Goal: Task Accomplishment & Management: Complete application form

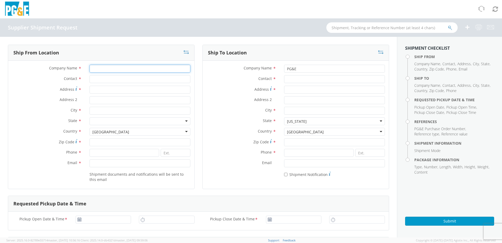
click at [134, 71] on input "Company Name *" at bounding box center [140, 69] width 101 height 8
type input "DILO Company, Inc"
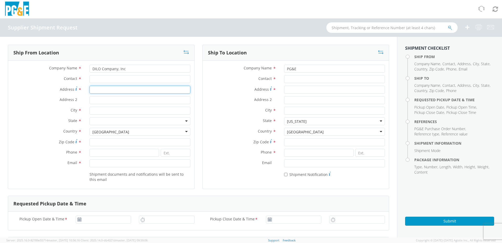
type input "[STREET_ADDRESS]"
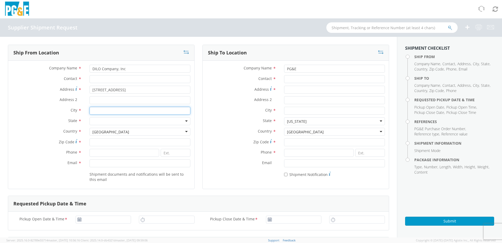
type input "[GEOGRAPHIC_DATA]"
type input "33556"
type input "6316971765"
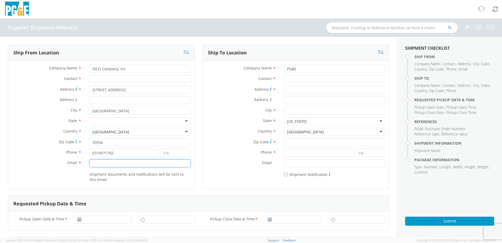
type input "[PERSON_NAME][EMAIL_ADDRESS][DOMAIN_NAME]"
click at [213, 117] on div "City *" at bounding box center [296, 112] width 186 height 11
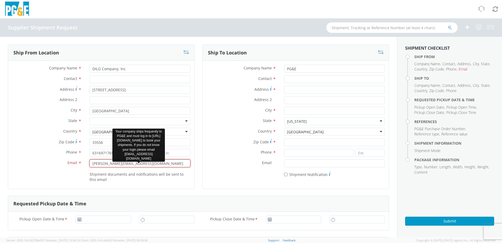
drag, startPoint x: 91, startPoint y: 164, endPoint x: 109, endPoint y: 164, distance: 18.1
click at [91, 164] on input "[PERSON_NAME][EMAIL_ADDRESS][DOMAIN_NAME]" at bounding box center [140, 163] width 101 height 8
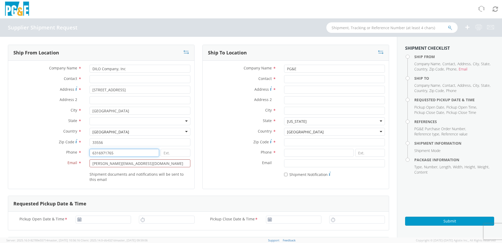
click at [103, 153] on input "6316971765" at bounding box center [125, 153] width 70 height 8
type input "7273765593"
click at [115, 82] on input "Contact *" at bounding box center [140, 79] width 101 height 8
type input "[PERSON_NAME]"
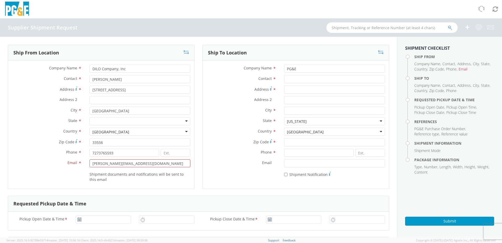
click at [122, 122] on div at bounding box center [140, 121] width 101 height 8
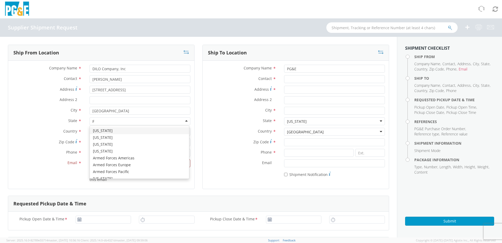
type input "FL"
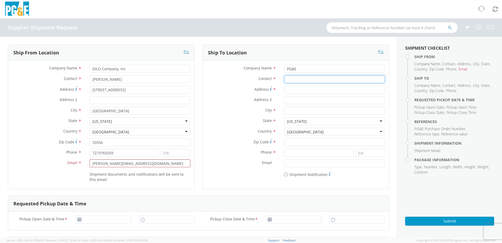
click at [306, 79] on input "Contact *" at bounding box center [334, 79] width 101 height 8
click at [314, 81] on input "Contact *" at bounding box center [334, 79] width 101 height 8
paste input "PACIFIC GAS & ELECTRIC C/O MROIS"
type input "PACIFIC GAS & ELECTRIC C/O MROIS"
click at [338, 94] on div "Address *" at bounding box center [296, 91] width 186 height 11
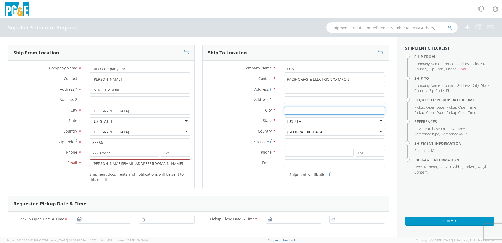
click at [294, 110] on input "City *" at bounding box center [334, 111] width 101 height 8
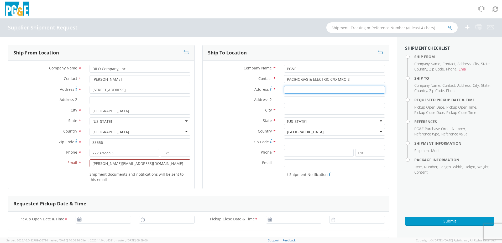
click at [294, 92] on input "Address *" at bounding box center [334, 90] width 101 height 8
paste input "[STREET_ADDRESS]"
type input "[STREET_ADDRESS]"
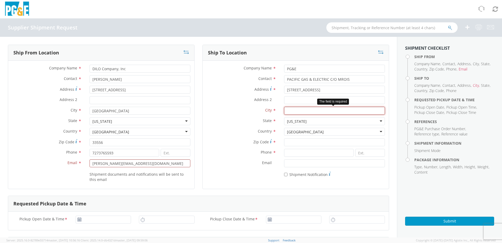
click at [292, 111] on input "City *" at bounding box center [334, 111] width 101 height 8
paste input "San [PERSON_NAME]"
type input "San [PERSON_NAME]"
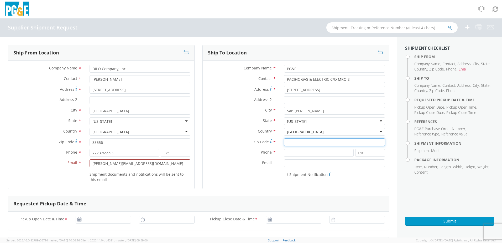
click at [310, 142] on input "Zip Code *" at bounding box center [334, 142] width 101 height 8
type input "94583"
drag, startPoint x: 335, startPoint y: 88, endPoint x: 259, endPoint y: 88, distance: 75.4
click at [259, 88] on div "Address * [STREET_ADDRESS]" at bounding box center [296, 90] width 186 height 8
click at [292, 152] on input at bounding box center [319, 153] width 70 height 8
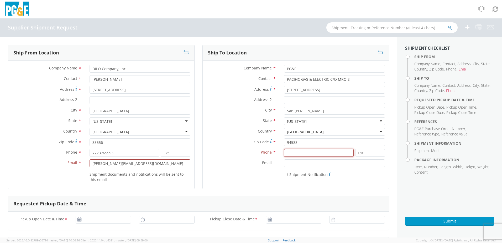
paste input "[PHONE_NUMBER]"
type input "[PHONE_NUMBER]"
click at [136, 156] on input "7273765593" at bounding box center [125, 153] width 70 height 8
click at [229, 163] on label "Email *" at bounding box center [241, 162] width 77 height 7
click at [284, 163] on input "Email *" at bounding box center [334, 163] width 101 height 8
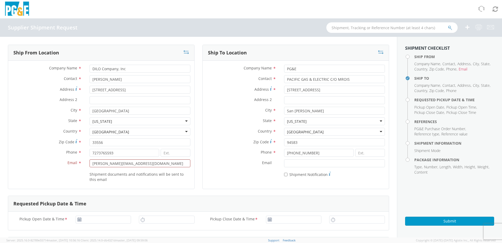
click at [149, 167] on div "Email * [PERSON_NAME][EMAIL_ADDRESS][DOMAIN_NAME]" at bounding box center [101, 164] width 186 height 11
click at [134, 178] on label "Shipment documents and notifications will be sent to this email" at bounding box center [140, 176] width 101 height 11
click at [133, 171] on label "Shipment documents and notifications will be sent to this email" at bounding box center [140, 176] width 101 height 11
click at [466, 69] on span "Email" at bounding box center [463, 68] width 9 height 5
drag, startPoint x: 146, startPoint y: 164, endPoint x: 56, endPoint y: 165, distance: 90.1
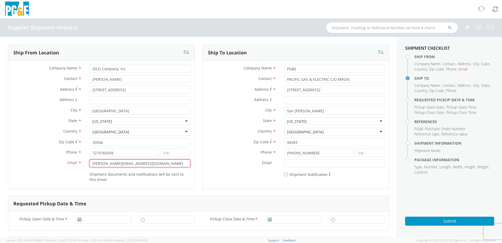
click at [56, 165] on div "Email * [PERSON_NAME][EMAIL_ADDRESS][DOMAIN_NAME] Your company ships frequently…" at bounding box center [101, 163] width 186 height 8
click at [229, 141] on label "Zip Code *" at bounding box center [241, 141] width 77 height 7
click at [284, 141] on input "94583" at bounding box center [334, 142] width 101 height 8
click at [117, 153] on input "7273765593" at bounding box center [125, 153] width 70 height 8
click at [99, 163] on input "Email *" at bounding box center [140, 163] width 101 height 8
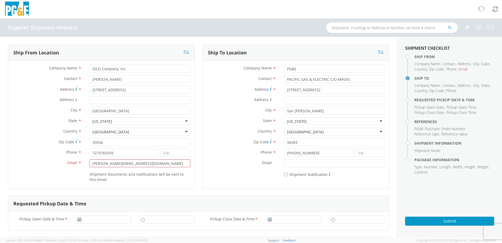
click at [235, 97] on label "Address 2 *" at bounding box center [241, 99] width 77 height 7
click at [284, 97] on input "Address 2 *" at bounding box center [334, 100] width 101 height 8
click at [149, 66] on input "DILO Company, Inc" at bounding box center [140, 69] width 101 height 8
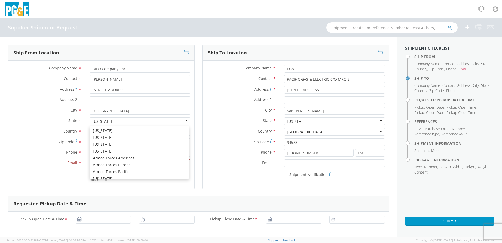
scroll to position [1324, 0]
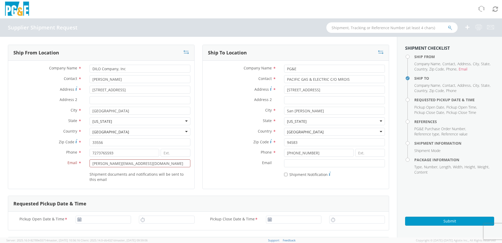
click at [212, 143] on label "Zip Code *" at bounding box center [241, 141] width 77 height 7
click at [284, 143] on input "94583" at bounding box center [334, 142] width 101 height 8
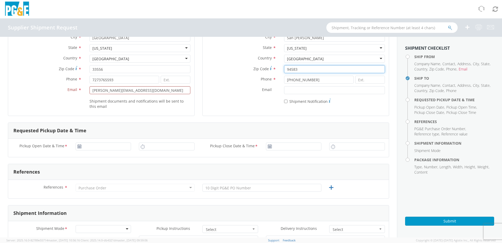
scroll to position [0, 0]
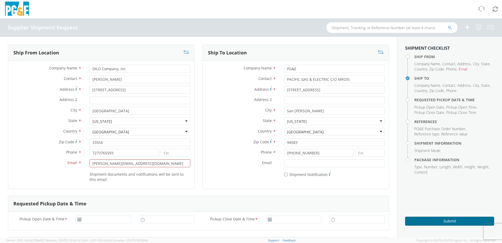
click at [434, 222] on button "Submit" at bounding box center [449, 220] width 89 height 9
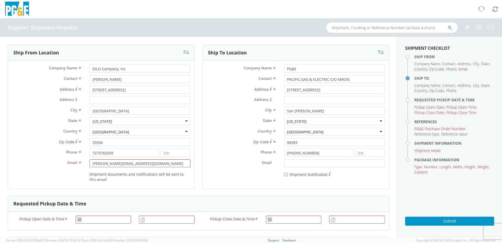
click at [463, 68] on span "Email" at bounding box center [463, 68] width 9 height 5
click at [463, 70] on span "Email" at bounding box center [463, 68] width 9 height 5
drag, startPoint x: 132, startPoint y: 165, endPoint x: 47, endPoint y: 161, distance: 85.2
click at [47, 161] on div "Email * [PERSON_NAME][EMAIL_ADDRESS][DOMAIN_NAME] Your company ships frequently…" at bounding box center [101, 163] width 186 height 8
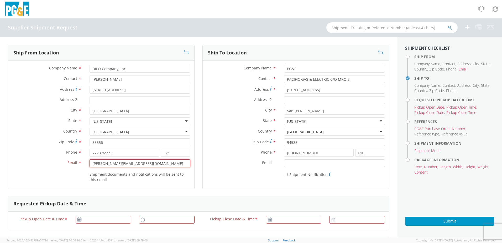
type input "s"
type input "[EMAIL_ADDRESS][DOMAIN_NAME]"
drag, startPoint x: 128, startPoint y: 162, endPoint x: 16, endPoint y: 157, distance: 112.0
click at [16, 157] on div "Company Name * DILO Company, Inc Contact * [PERSON_NAME] Address * [STREET_ADDR…" at bounding box center [101, 125] width 186 height 120
